Goal: Task Accomplishment & Management: Complete application form

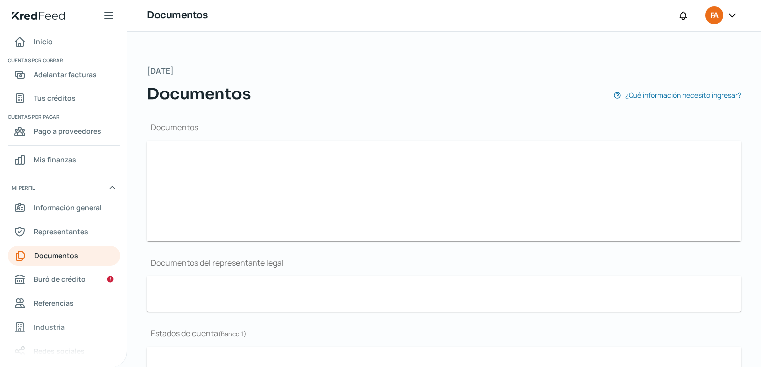
type input "Constancia de Situacion Fiscal 031025.pdf"
type input "Presentacion Factor+Health.pdf"
type input "LOGO F+H.png"
type input "Poder_.pdf"
type input "EDOCTADIG_SEPT.pdf"
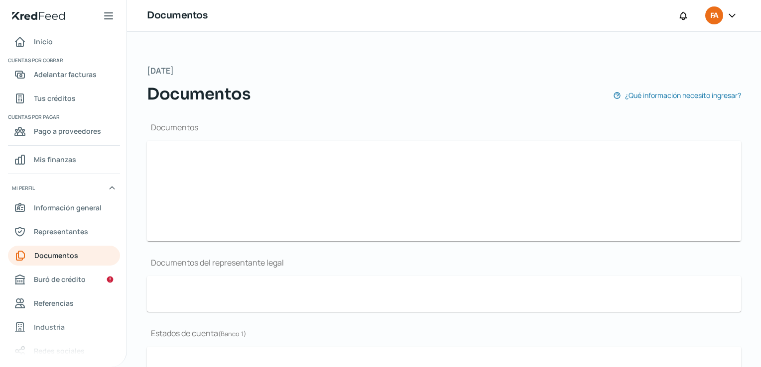
type input "EDOCTADIG_00923648_ADMIN1_20250915115604937.pdf"
type input "EDO DE CTAJUL.pdf"
type input "Constancia de Situacion Fiscal 031025.pdf"
type input "Presentacion Factor+Health.pdf"
type input "LOGO F+H.png"
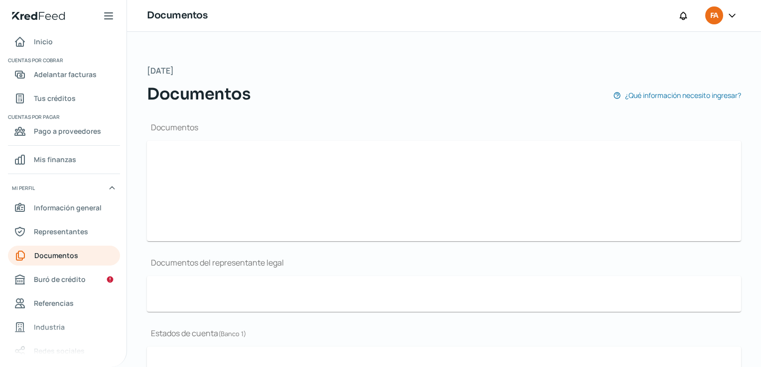
type input "Poder_.pdf"
type input "EDOCTADIG_SEPT.pdf"
type input "EDOCTADIG_00923648_ADMIN1_20250915115604937.pdf"
type input "EDO DE CTAJUL.pdf"
type input "Constancia de Situacion Fiscal 031025.pdf"
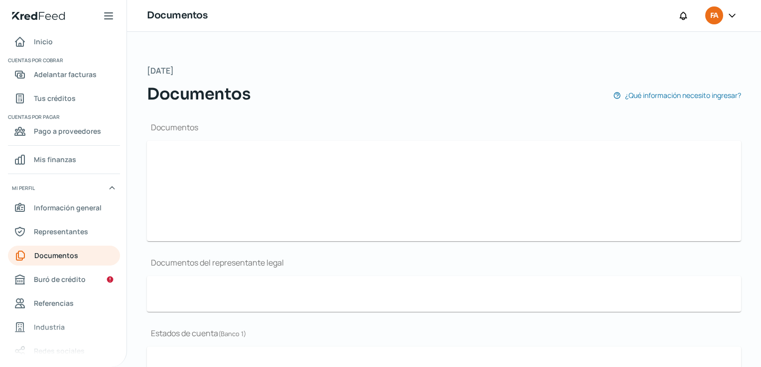
type input "Presentacion Factor+Health.pdf"
type input "LOGO F+H.png"
type input "Poder_.pdf"
type input "EDOCTADIG_SEPT.pdf"
type input "EDOCTADIG_00923648_ADMIN1_20250915115604937.pdf"
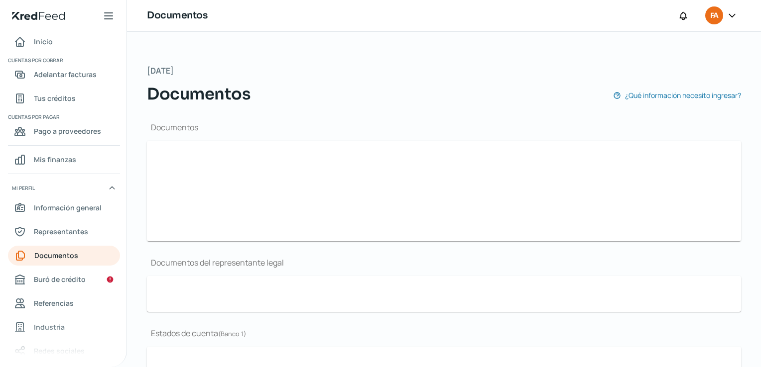
type input "EDO DE CTAJUL.pdf"
